Goal: Find specific page/section: Find specific page/section

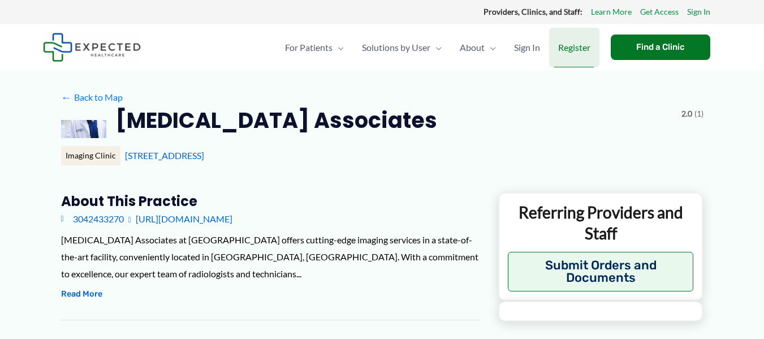
type input "**********"
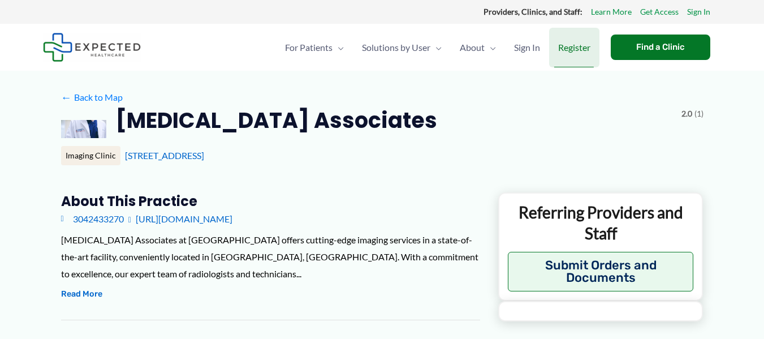
type input "**********"
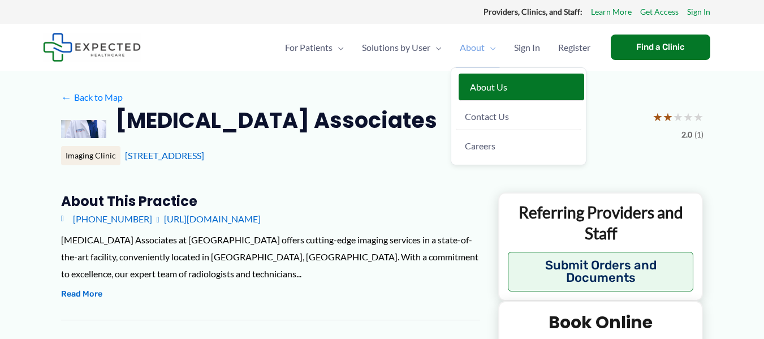
click at [476, 85] on span "About Us" at bounding box center [488, 86] width 37 height 11
